Goal: Transaction & Acquisition: Obtain resource

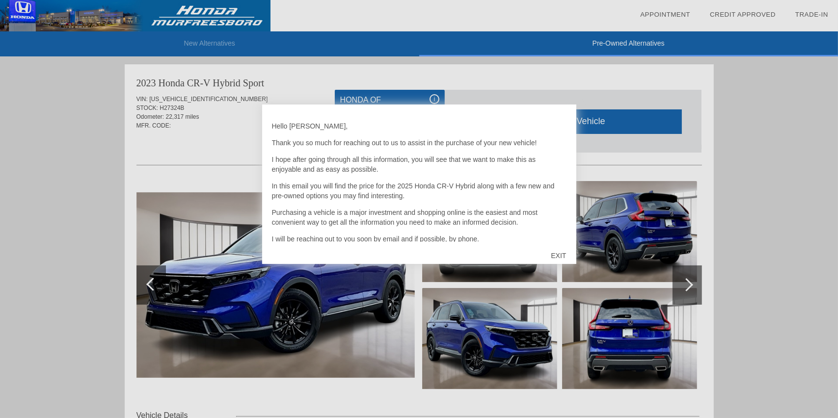
click at [210, 136] on div at bounding box center [419, 209] width 838 height 418
click at [560, 253] on div "EXIT" at bounding box center [558, 255] width 35 height 29
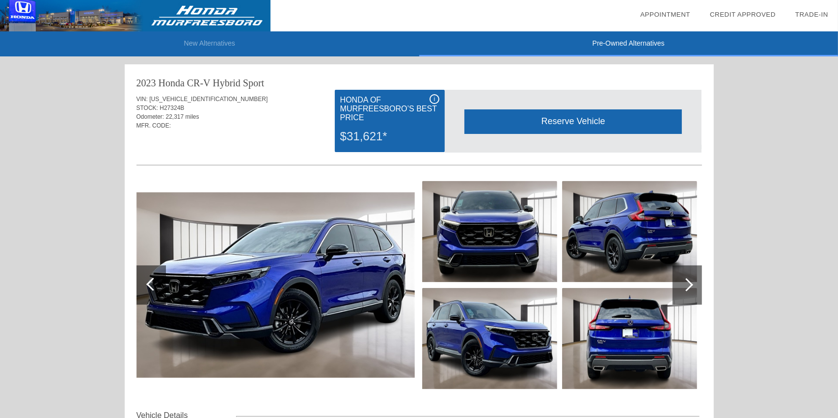
click at [703, 288] on div "2023 Honda CR-V Hybrid Sport VIN: [US_VEHICLE_IDENTIFICATION_NUMBER] STOCK: H27…" at bounding box center [419, 337] width 589 height 546
click at [698, 288] on div at bounding box center [686, 285] width 29 height 39
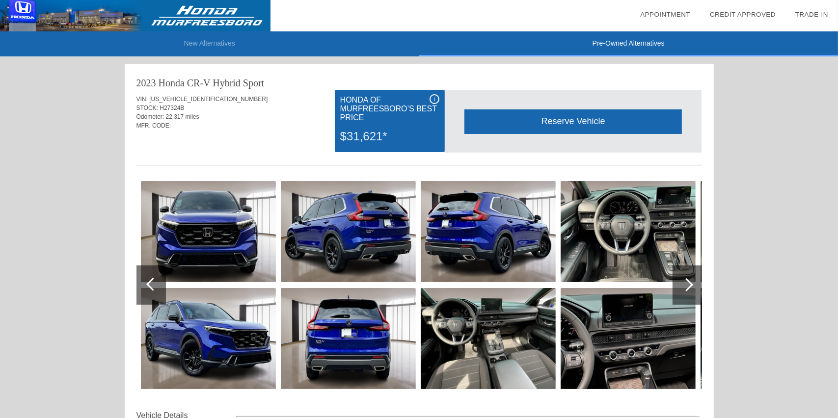
click at [656, 274] on img at bounding box center [627, 231] width 135 height 101
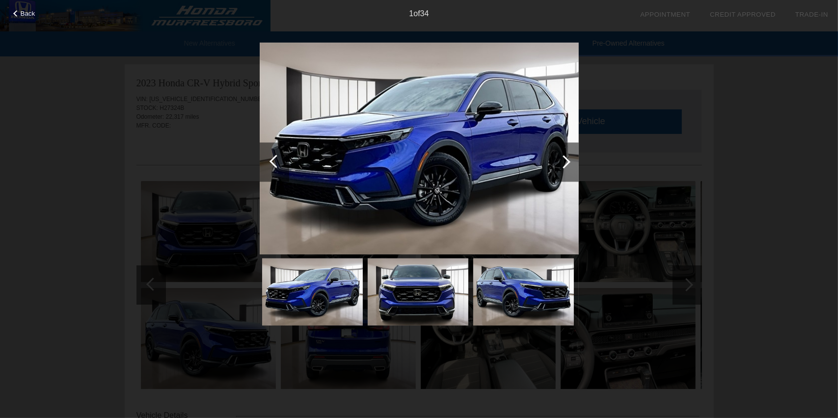
click at [561, 162] on div at bounding box center [563, 161] width 13 height 13
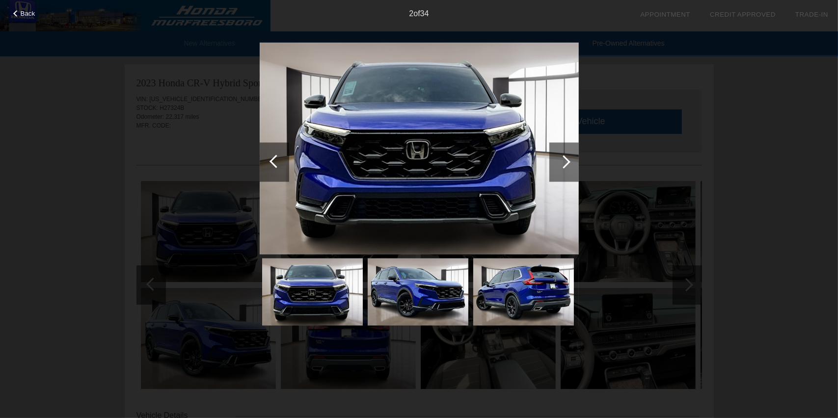
click at [561, 162] on div at bounding box center [563, 161] width 13 height 13
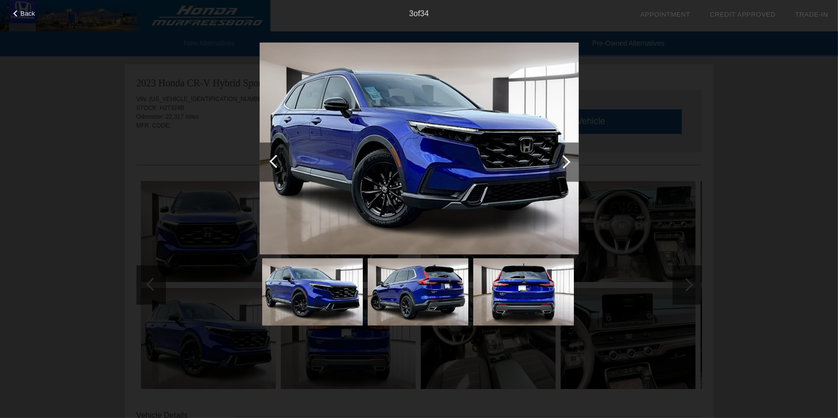
click at [561, 162] on div at bounding box center [563, 161] width 13 height 13
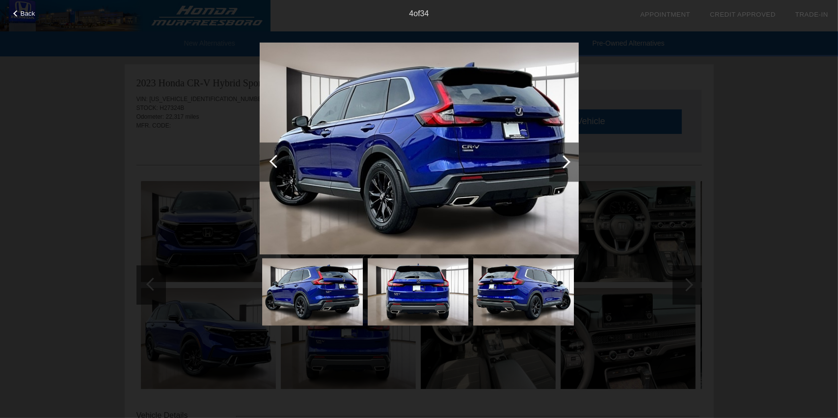
click at [561, 162] on div at bounding box center [563, 161] width 13 height 13
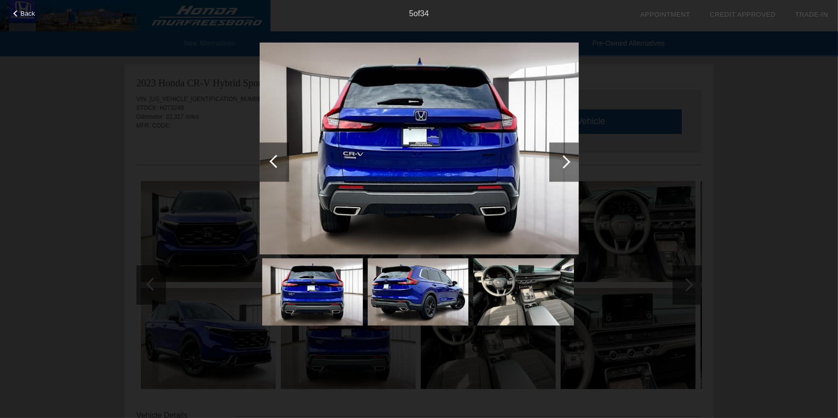
click at [561, 162] on div at bounding box center [563, 161] width 13 height 13
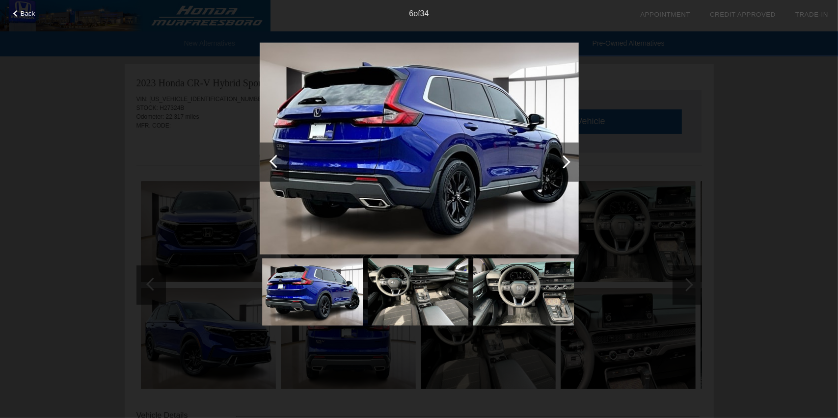
click at [561, 162] on div at bounding box center [563, 161] width 13 height 13
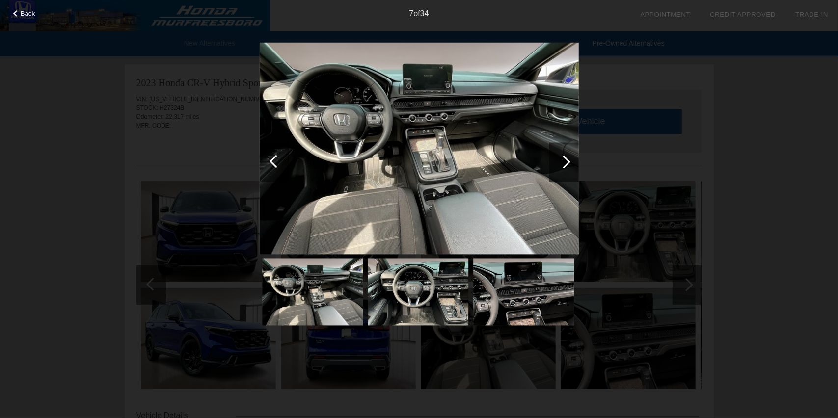
click at [561, 162] on div at bounding box center [563, 161] width 13 height 13
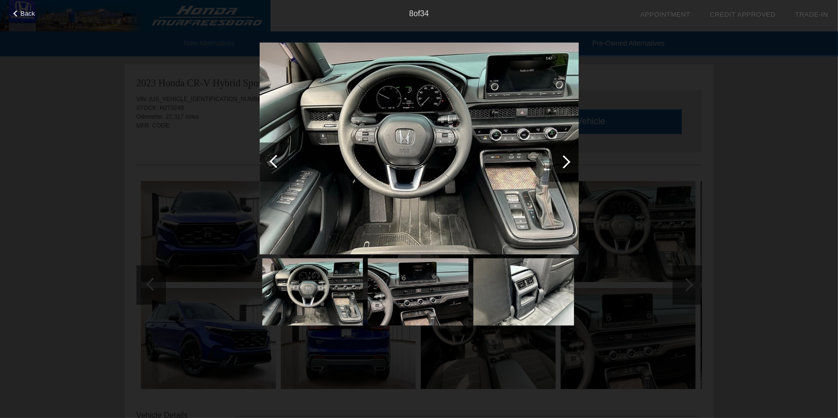
click at [561, 162] on div at bounding box center [563, 161] width 13 height 13
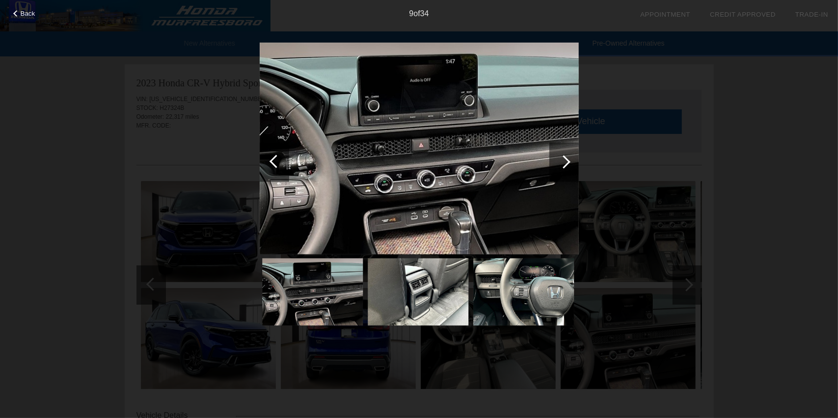
click at [561, 162] on div at bounding box center [563, 161] width 13 height 13
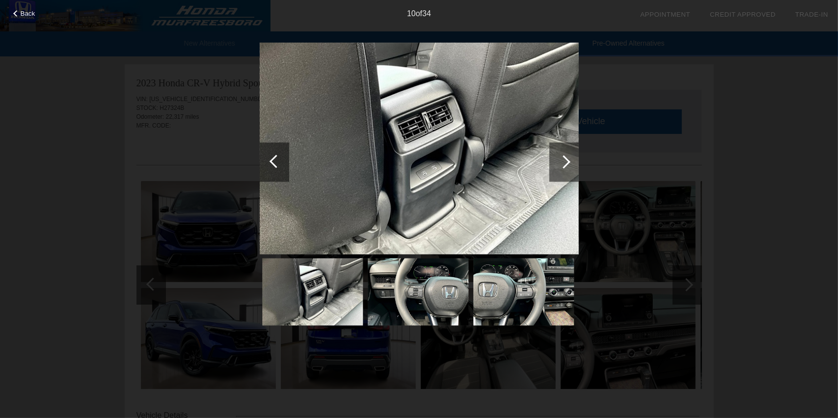
click at [561, 162] on div at bounding box center [563, 161] width 13 height 13
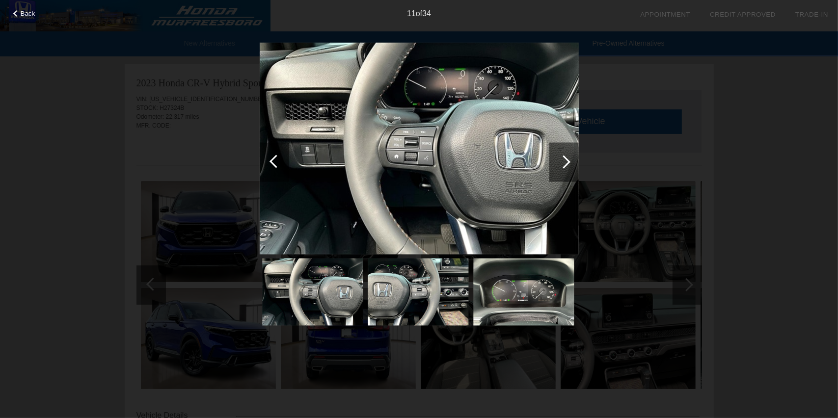
click at [561, 162] on div at bounding box center [563, 161] width 13 height 13
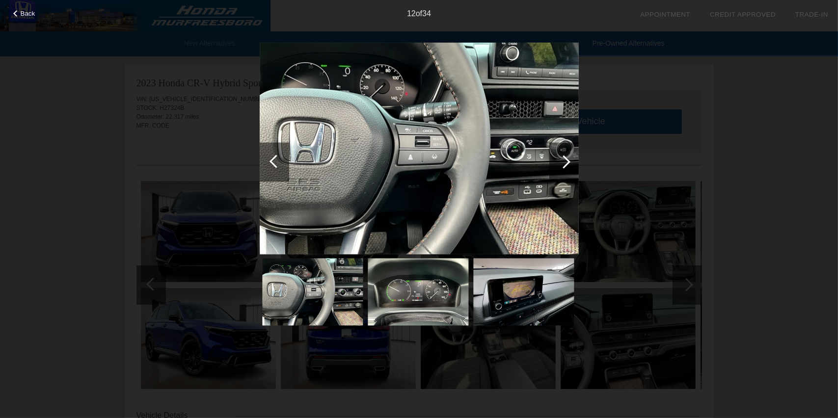
click at [561, 162] on div at bounding box center [563, 161] width 13 height 13
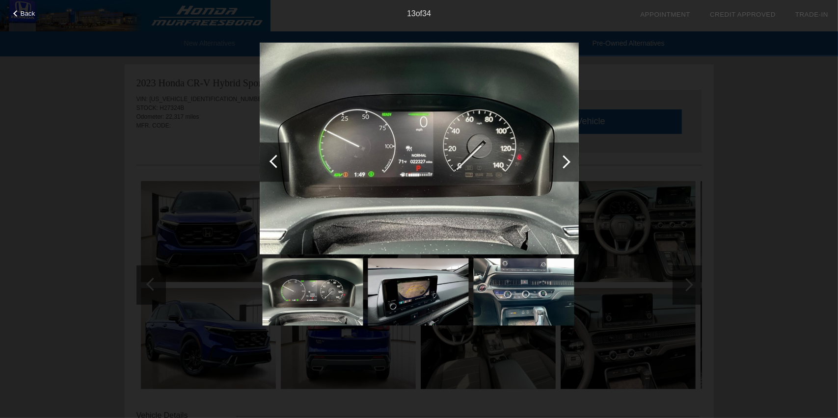
click at [561, 162] on div at bounding box center [563, 161] width 13 height 13
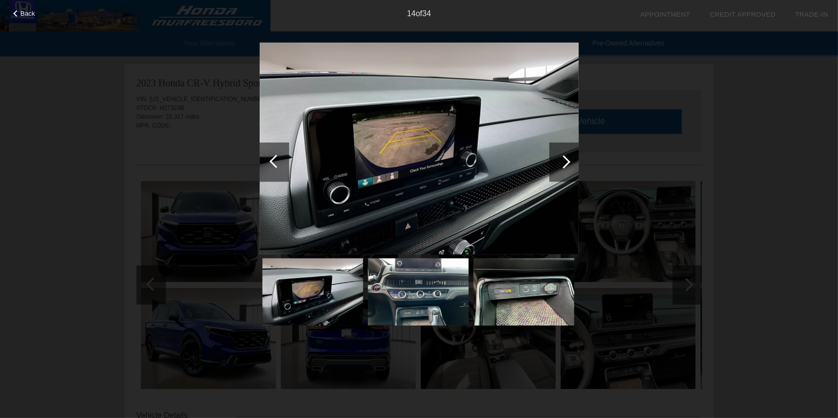
click at [561, 162] on div at bounding box center [563, 161] width 13 height 13
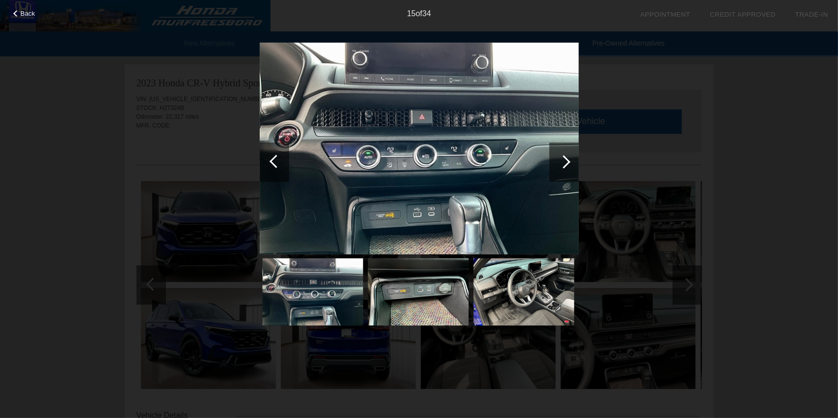
click at [561, 162] on div at bounding box center [563, 161] width 13 height 13
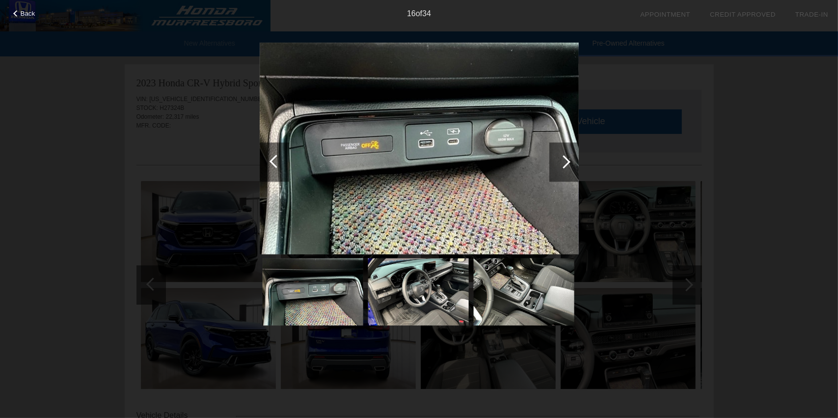
click at [561, 162] on div at bounding box center [563, 161] width 13 height 13
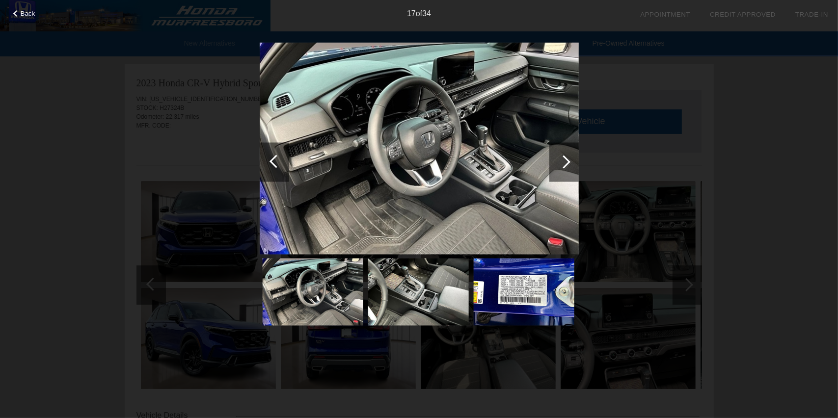
click at [561, 162] on div at bounding box center [563, 161] width 13 height 13
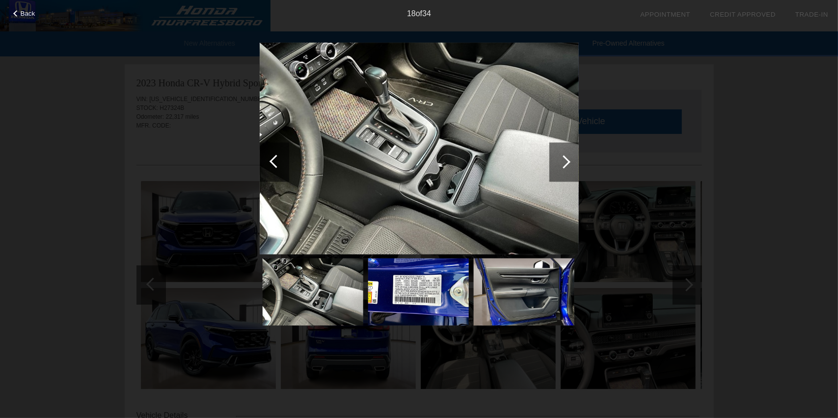
click at [561, 162] on div at bounding box center [563, 161] width 13 height 13
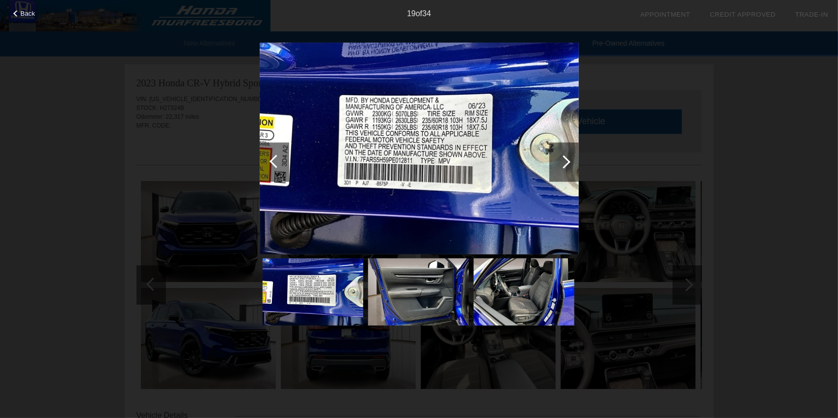
click at [561, 162] on div at bounding box center [563, 161] width 13 height 13
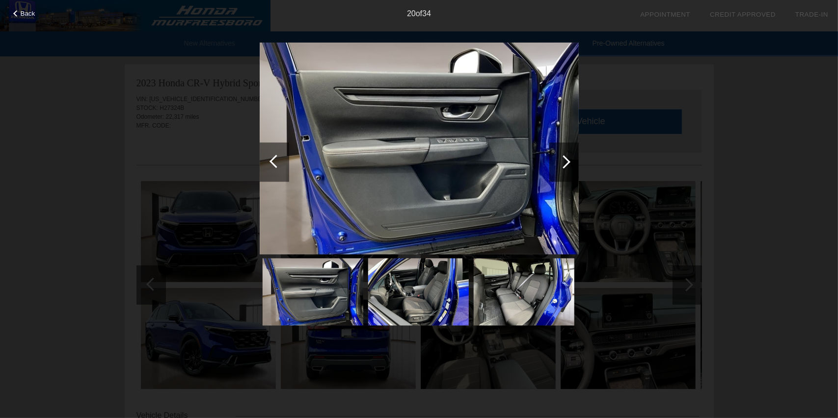
click at [561, 162] on div at bounding box center [563, 161] width 13 height 13
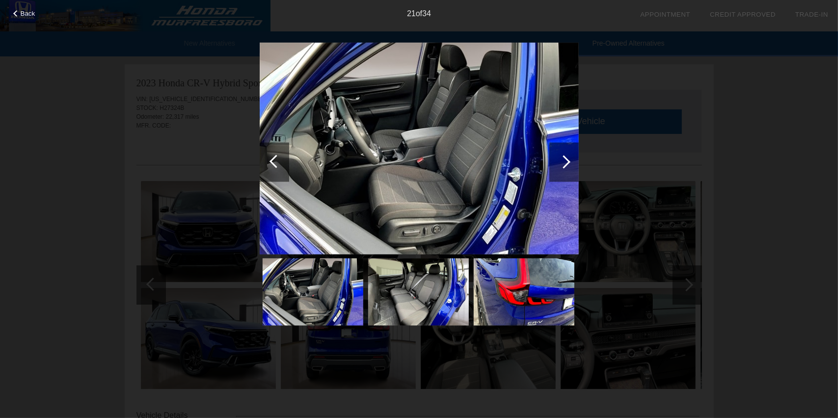
click at [561, 162] on div at bounding box center [563, 161] width 13 height 13
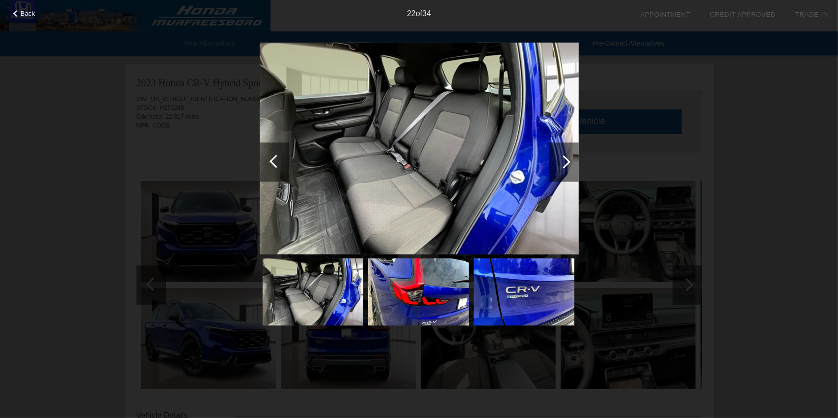
click at [561, 162] on div at bounding box center [563, 161] width 13 height 13
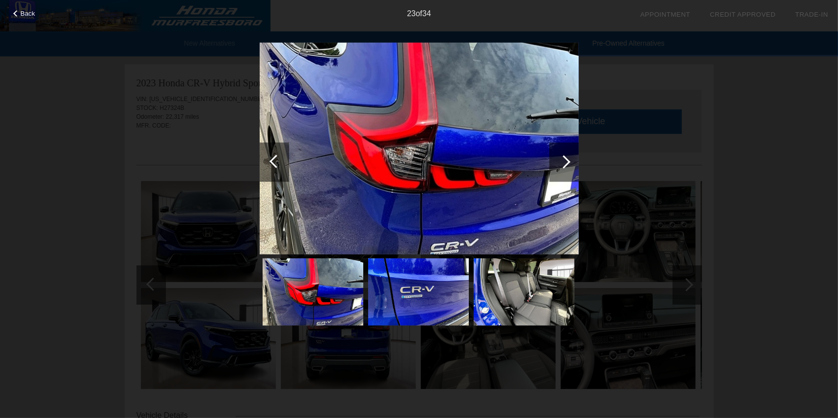
click at [561, 162] on div at bounding box center [563, 161] width 13 height 13
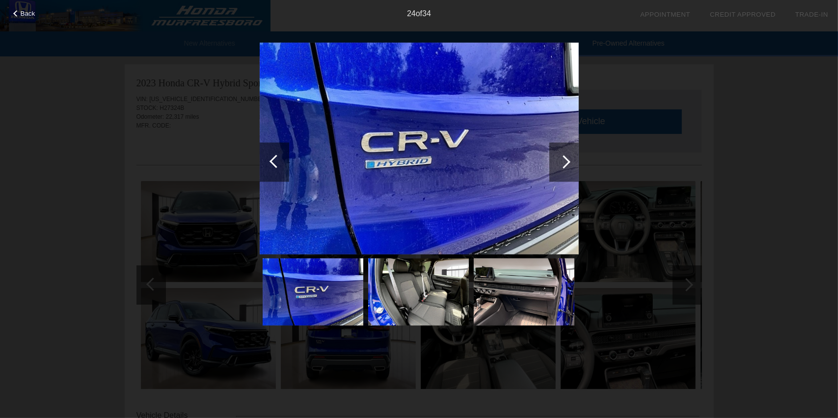
click at [270, 157] on div at bounding box center [274, 161] width 29 height 39
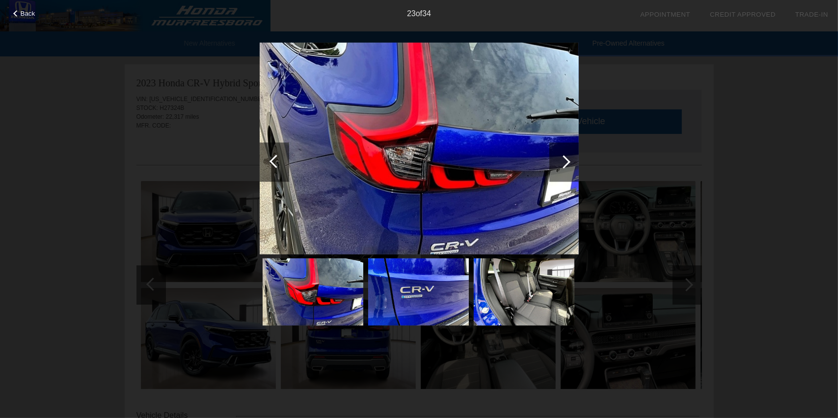
click at [560, 162] on div at bounding box center [563, 161] width 13 height 13
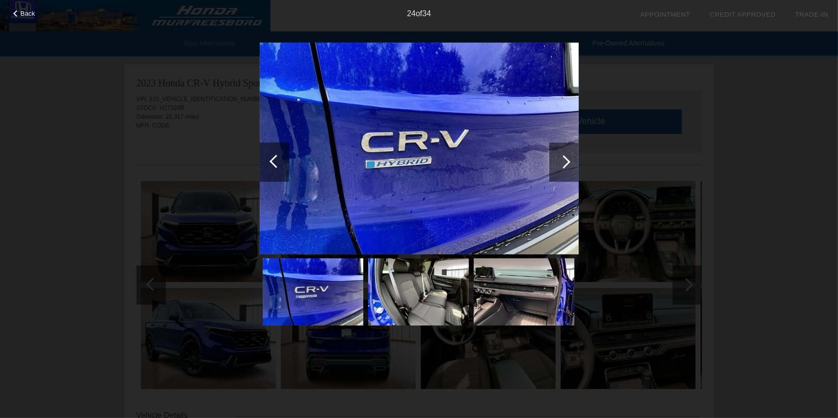
click at [560, 162] on div at bounding box center [563, 161] width 13 height 13
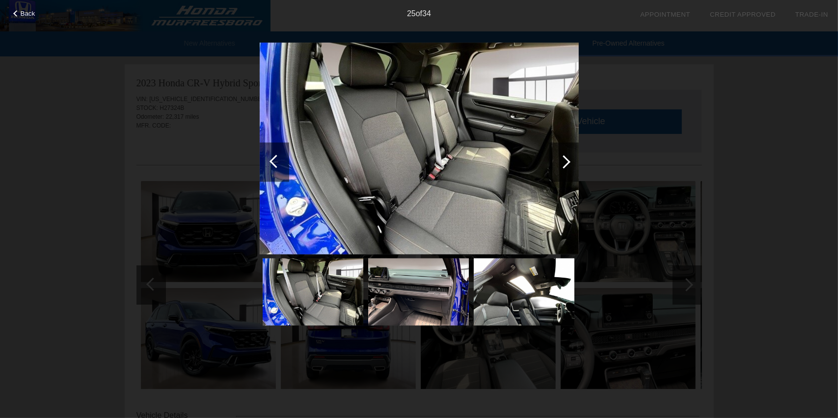
click at [560, 162] on div at bounding box center [563, 161] width 13 height 13
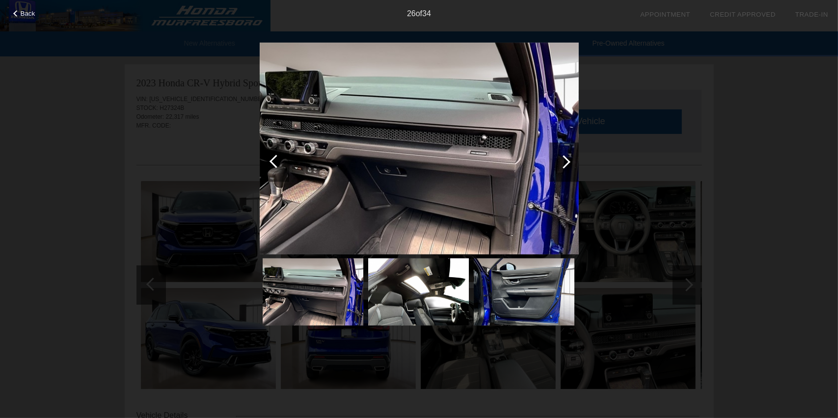
click at [560, 162] on div at bounding box center [563, 161] width 13 height 13
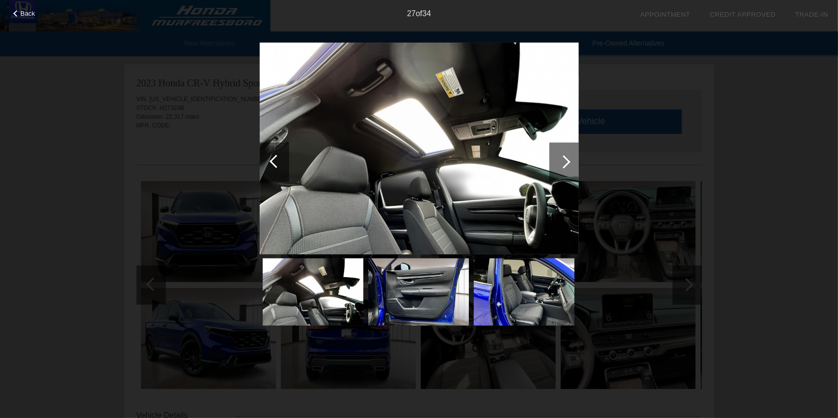
click at [560, 162] on div at bounding box center [563, 161] width 13 height 13
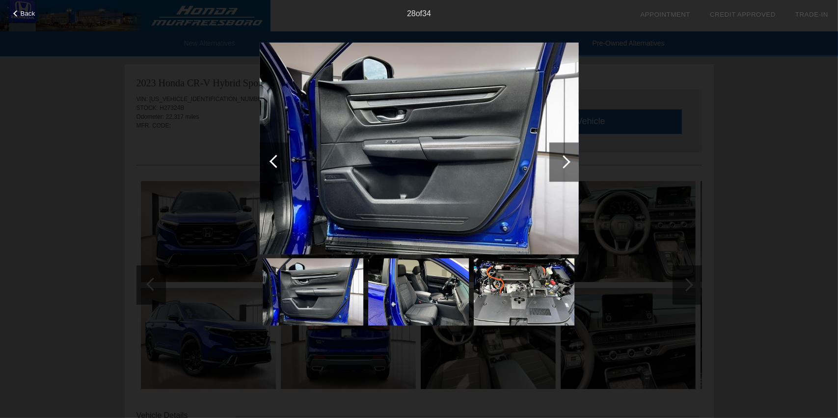
click at [274, 163] on div at bounding box center [275, 161] width 13 height 13
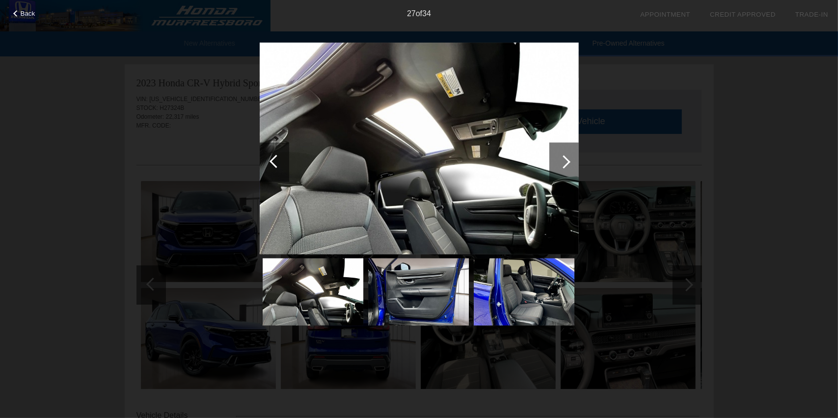
click at [561, 160] on div at bounding box center [563, 161] width 13 height 13
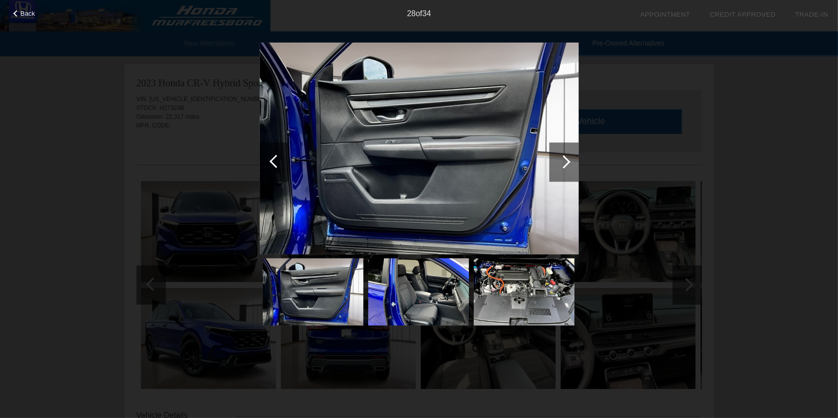
click at [561, 160] on div at bounding box center [563, 161] width 13 height 13
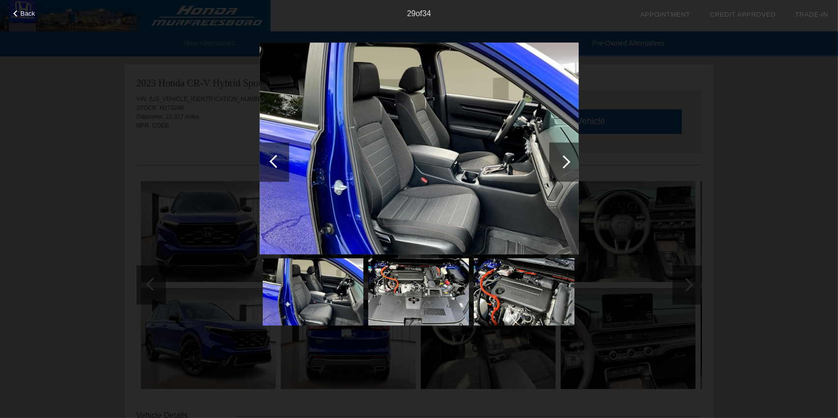
click at [561, 160] on div at bounding box center [563, 161] width 13 height 13
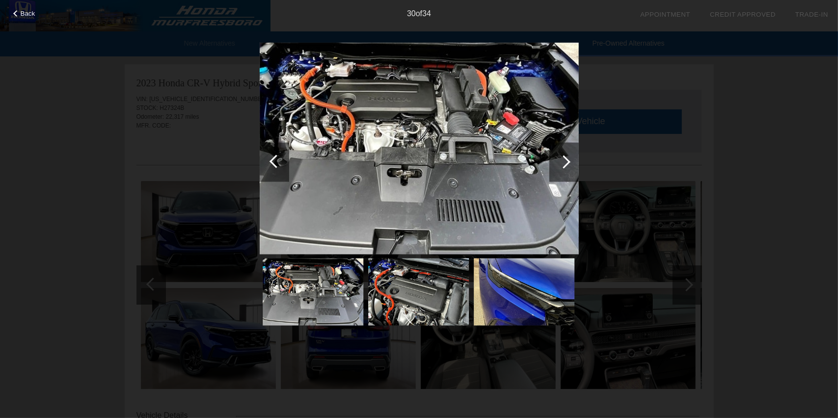
click at [561, 160] on div at bounding box center [563, 161] width 13 height 13
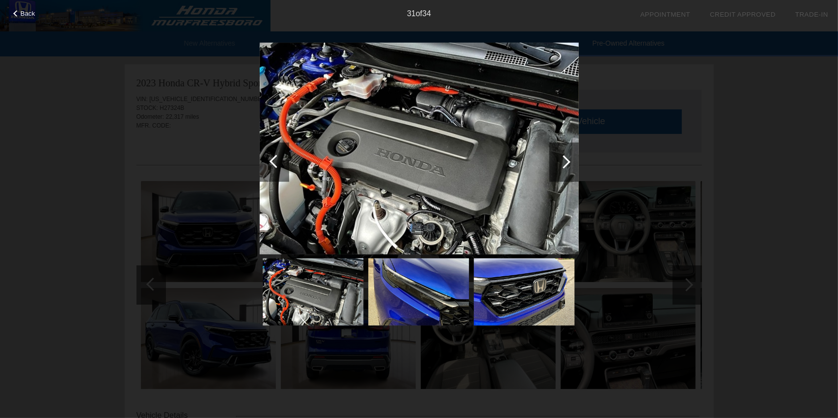
click at [561, 160] on div at bounding box center [563, 161] width 13 height 13
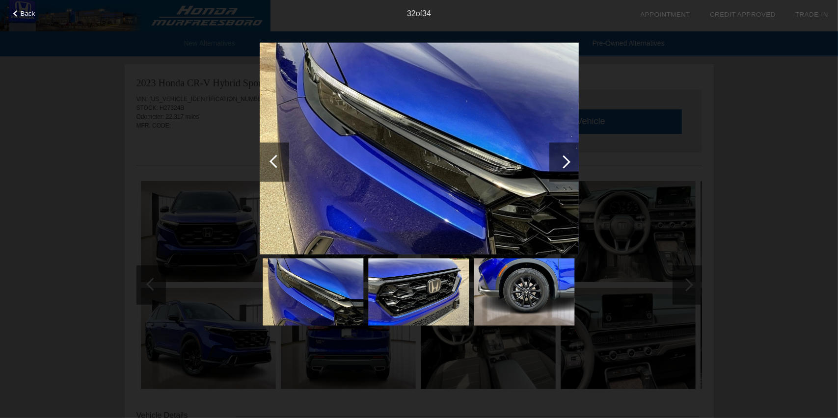
click at [561, 160] on div at bounding box center [563, 161] width 13 height 13
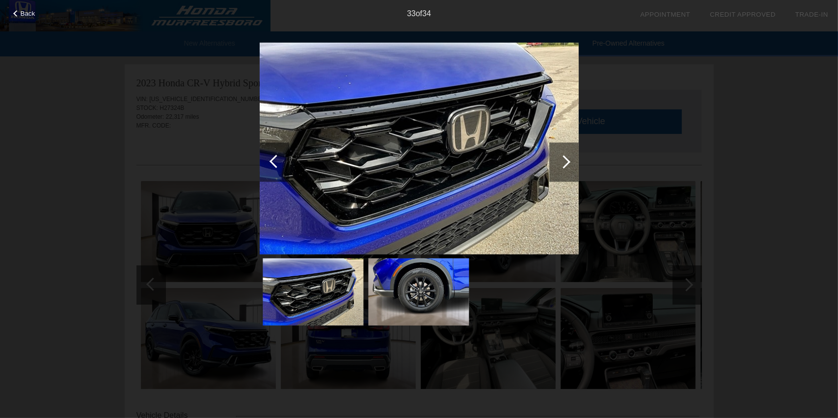
click at [22, 11] on span "Back" at bounding box center [28, 13] width 15 height 7
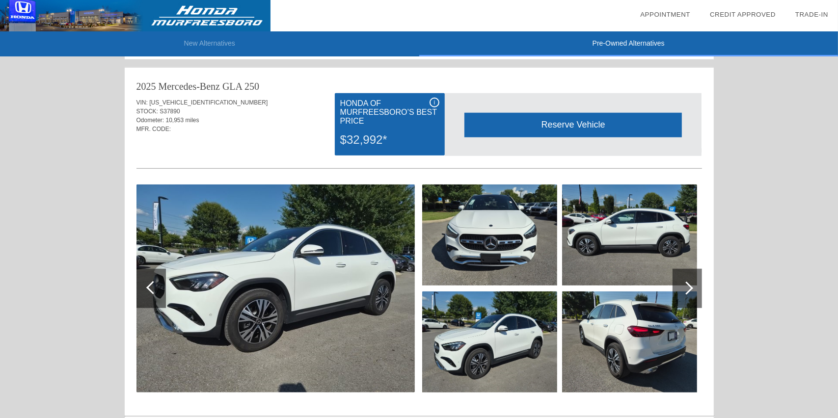
scroll to position [982, 0]
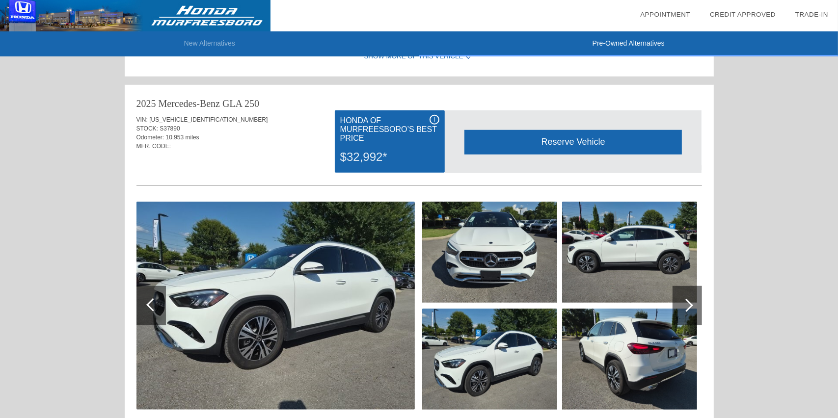
click at [690, 304] on div at bounding box center [686, 305] width 13 height 13
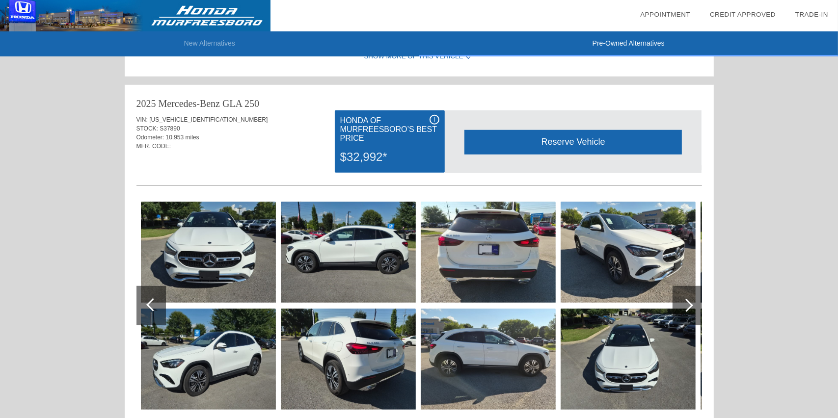
click at [690, 304] on div at bounding box center [686, 305] width 13 height 13
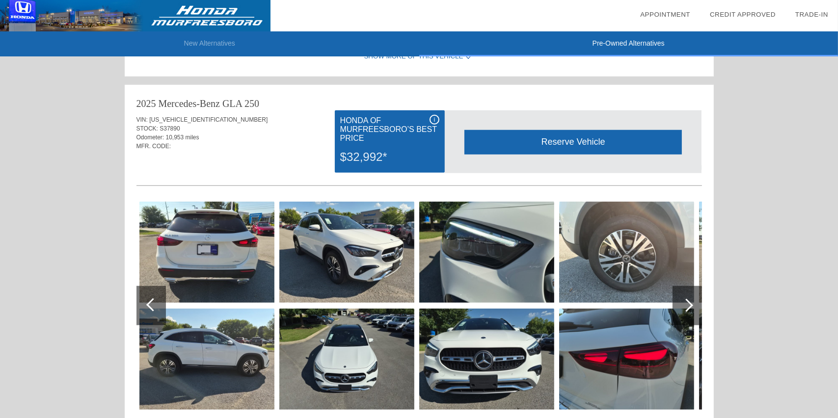
click at [690, 304] on div at bounding box center [686, 305] width 13 height 13
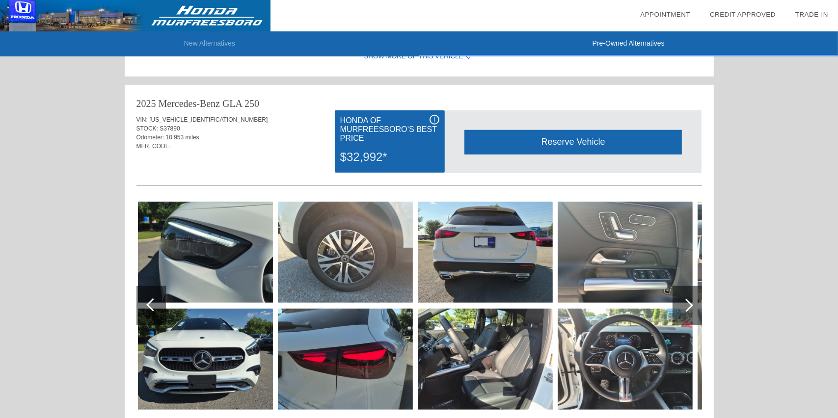
click at [690, 304] on div at bounding box center [686, 305] width 13 height 13
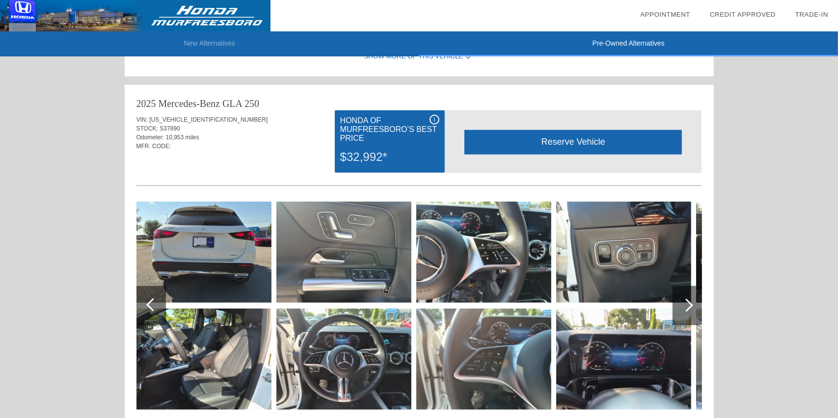
click at [690, 304] on div at bounding box center [686, 305] width 13 height 13
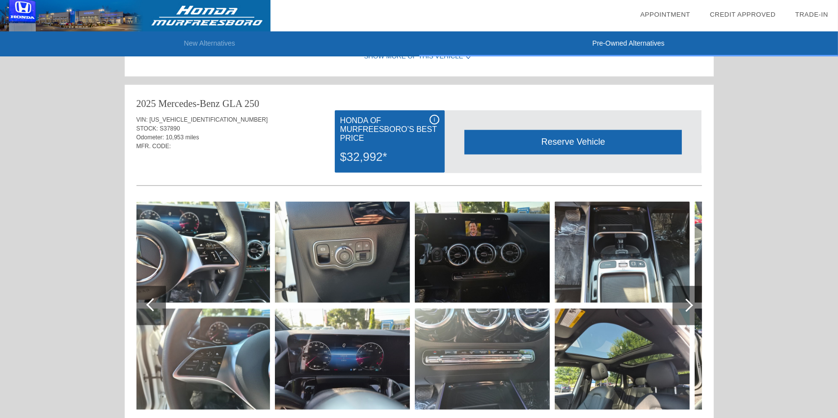
click at [690, 304] on div at bounding box center [686, 305] width 13 height 13
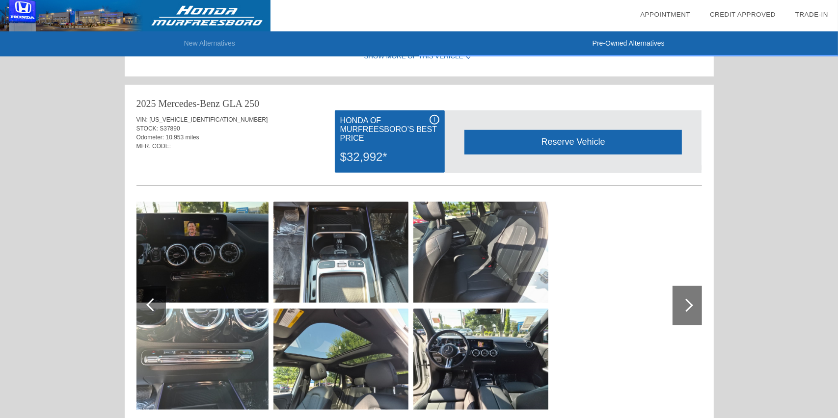
click at [698, 315] on div at bounding box center [686, 305] width 29 height 39
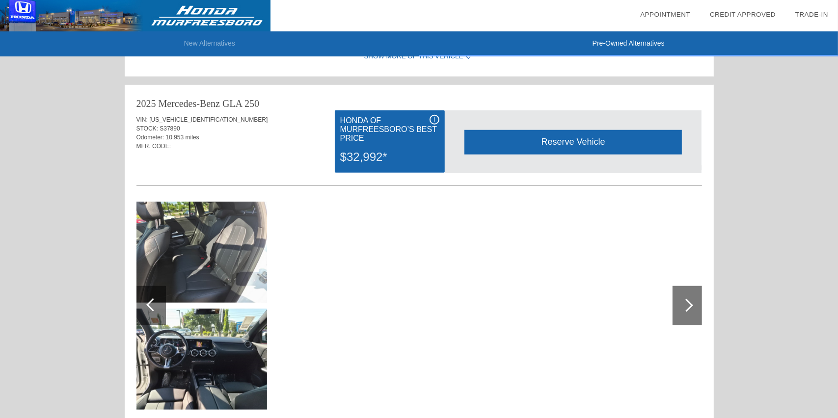
click at [239, 292] on img at bounding box center [199, 252] width 135 height 101
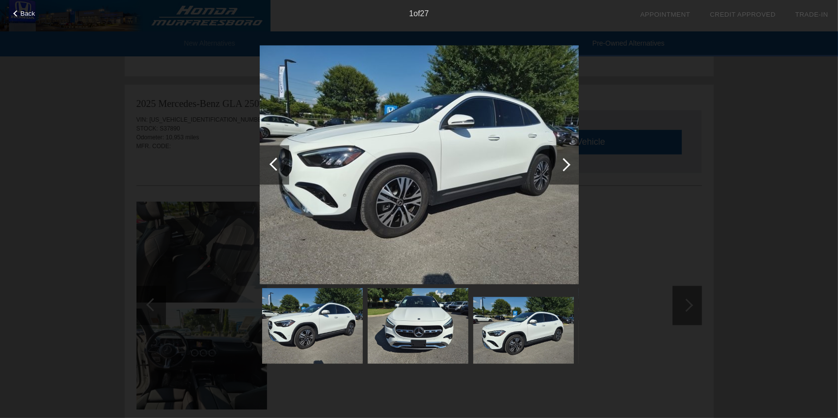
click at [560, 162] on div at bounding box center [563, 164] width 13 height 13
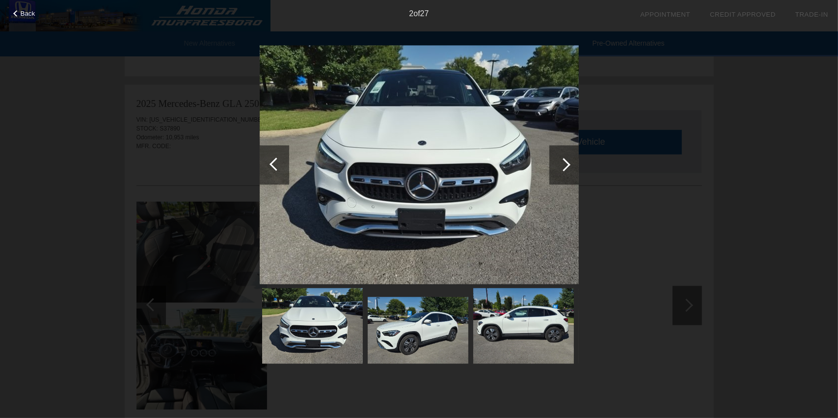
click at [560, 162] on div at bounding box center [563, 164] width 13 height 13
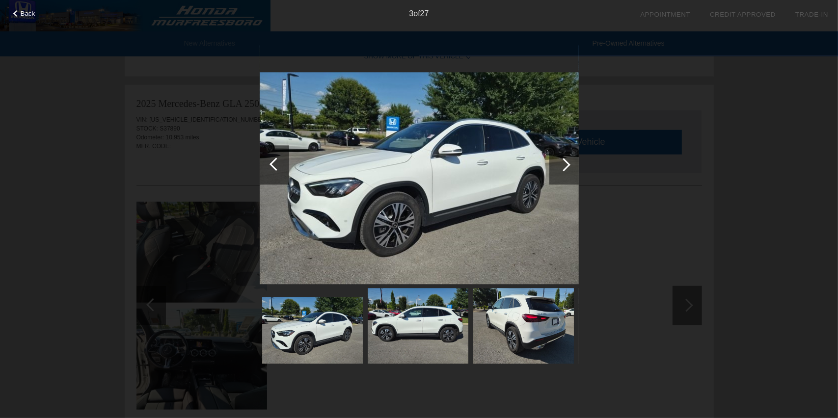
click at [560, 162] on div at bounding box center [563, 164] width 13 height 13
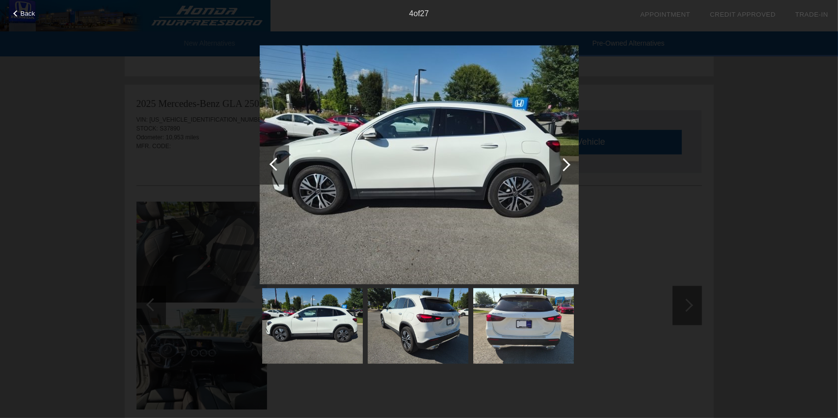
click at [19, 15] on div "Back" at bounding box center [24, 12] width 49 height 5
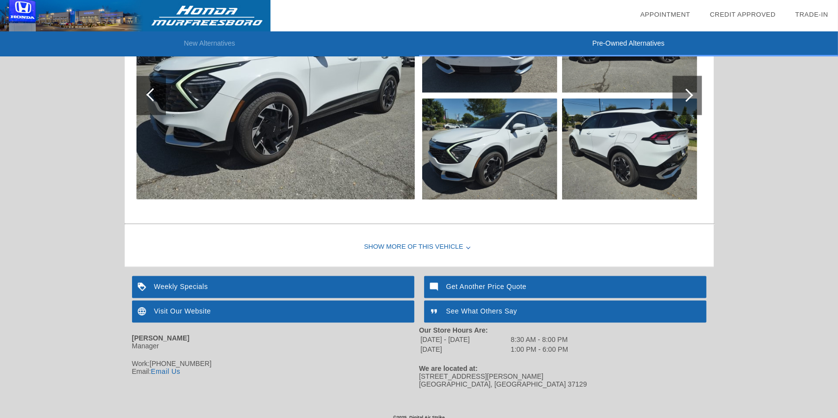
scroll to position [1603, 0]
